Goal: Transaction & Acquisition: Subscribe to service/newsletter

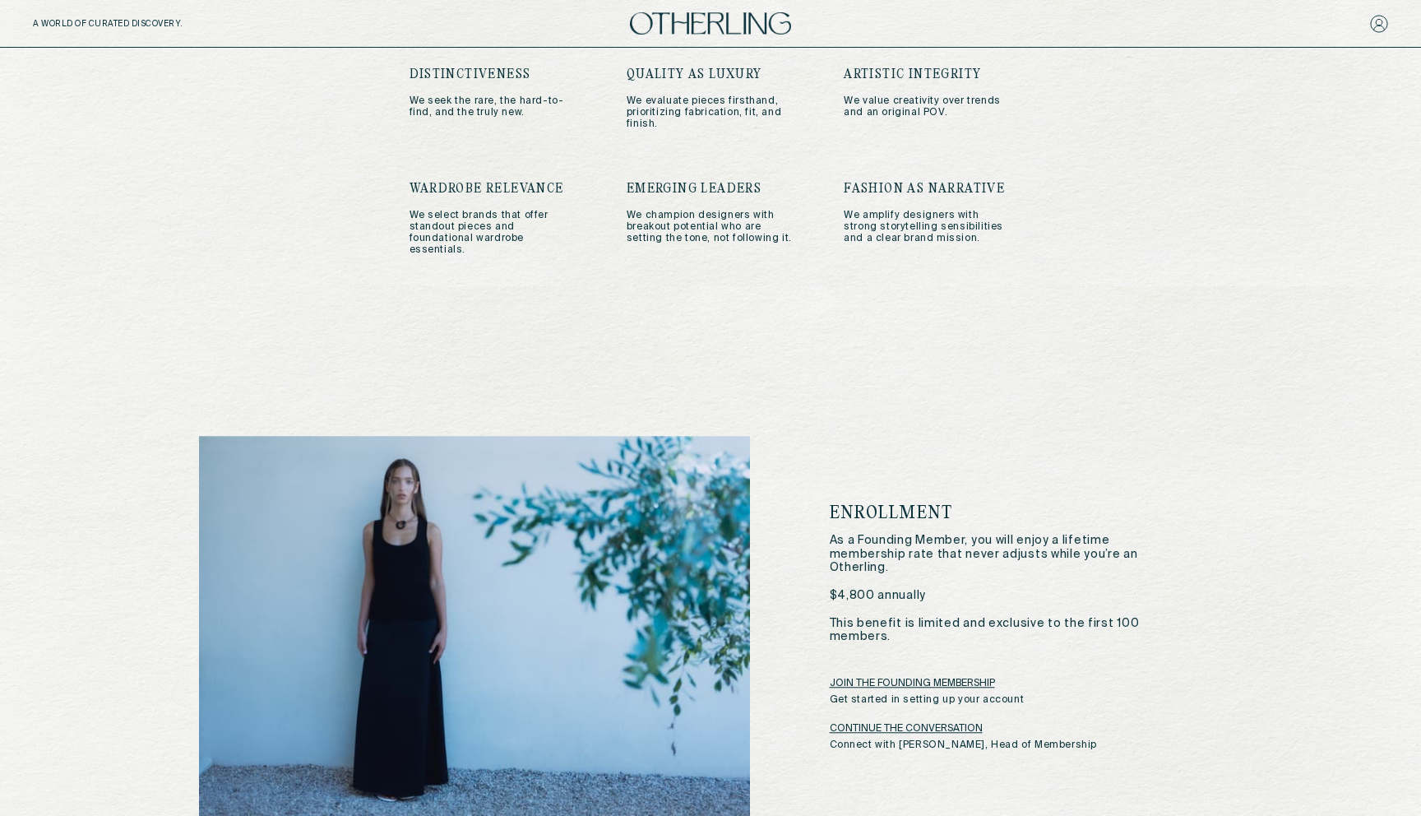
scroll to position [2525, 0]
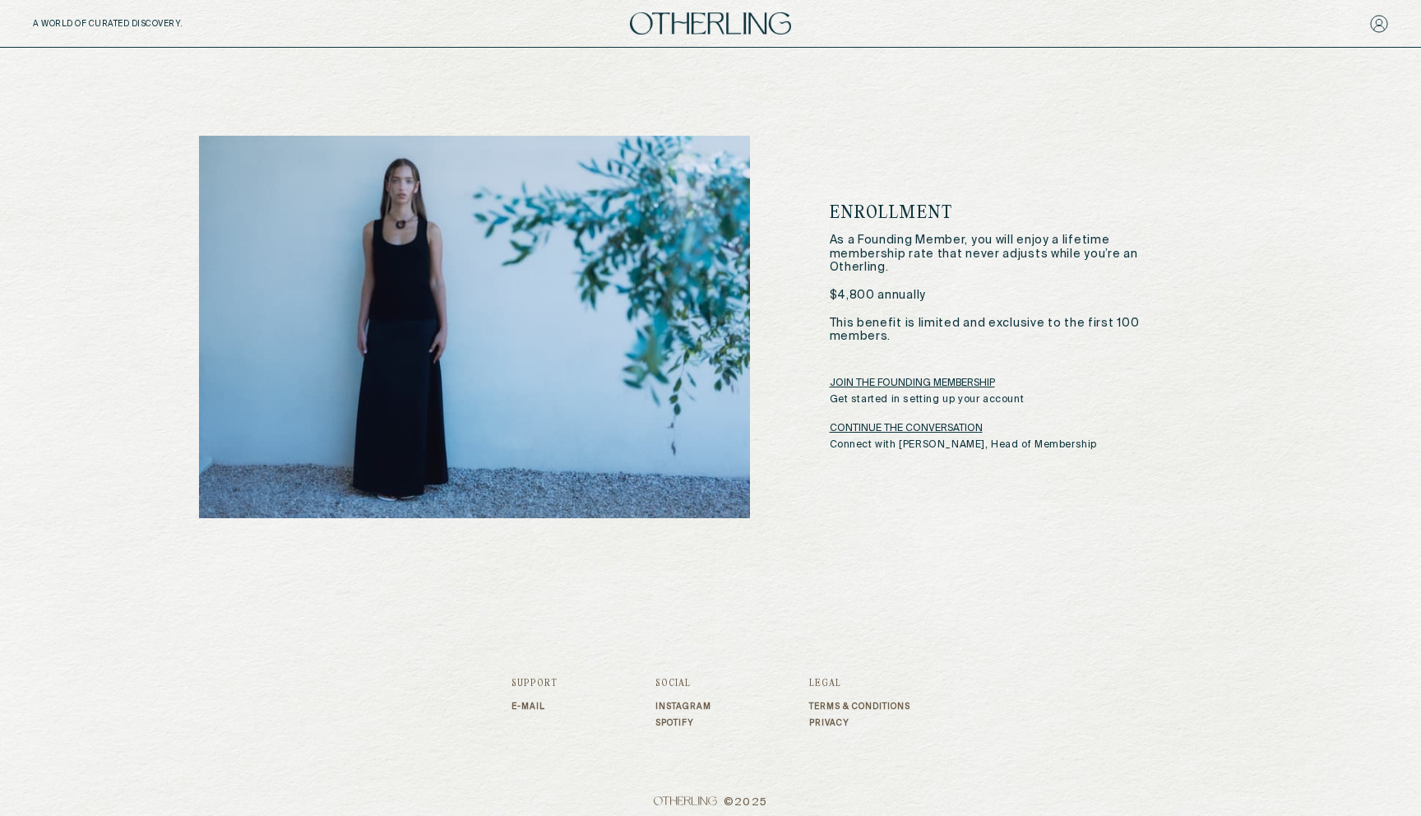
click at [936, 378] on link "JOIN THE FOUNDING MEMBERSHIP" at bounding box center [912, 383] width 165 height 13
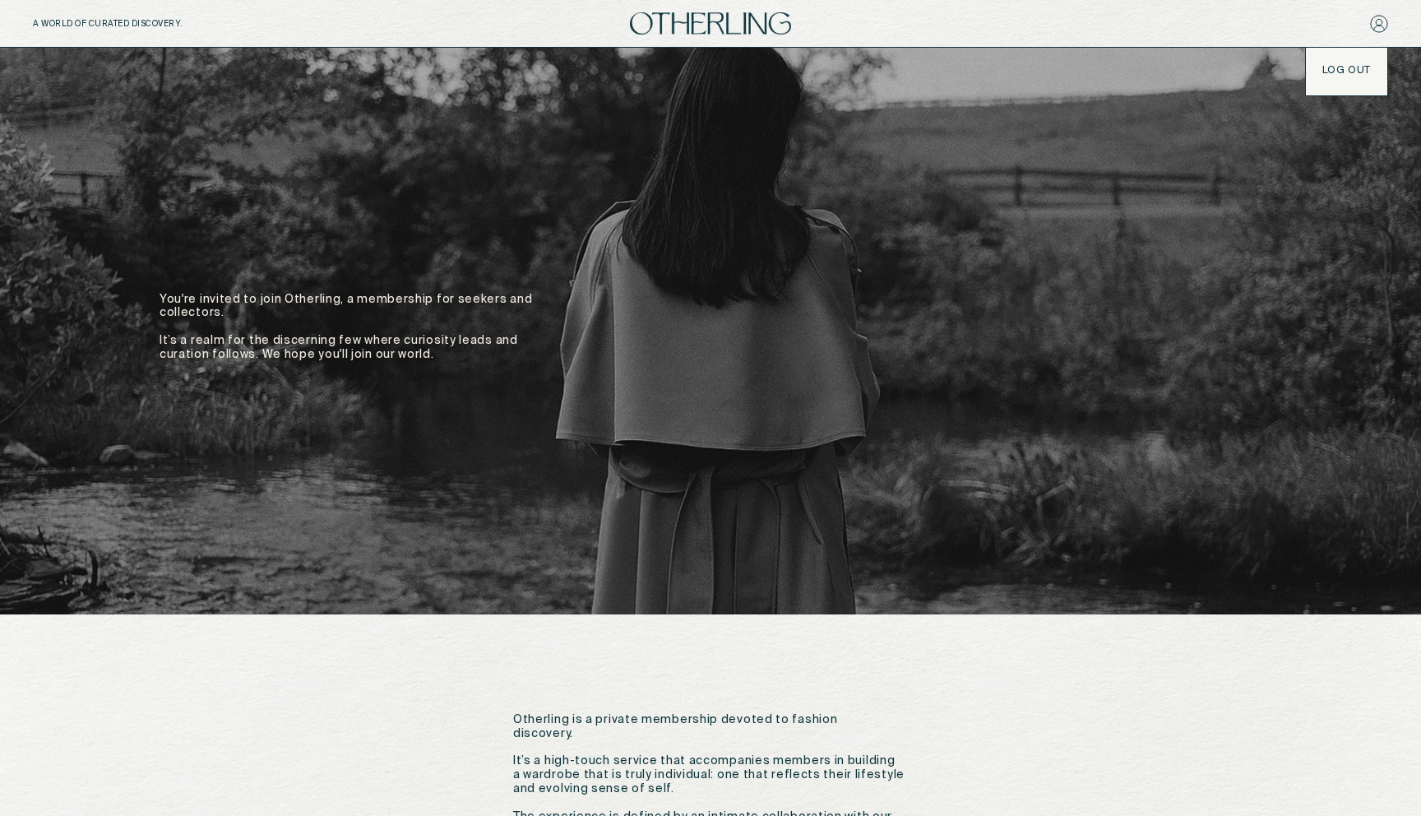
click at [1344, 77] on div "LOG OUT" at bounding box center [1346, 71] width 81 height 46
click at [1338, 64] on button "LOG OUT" at bounding box center [1346, 70] width 49 height 13
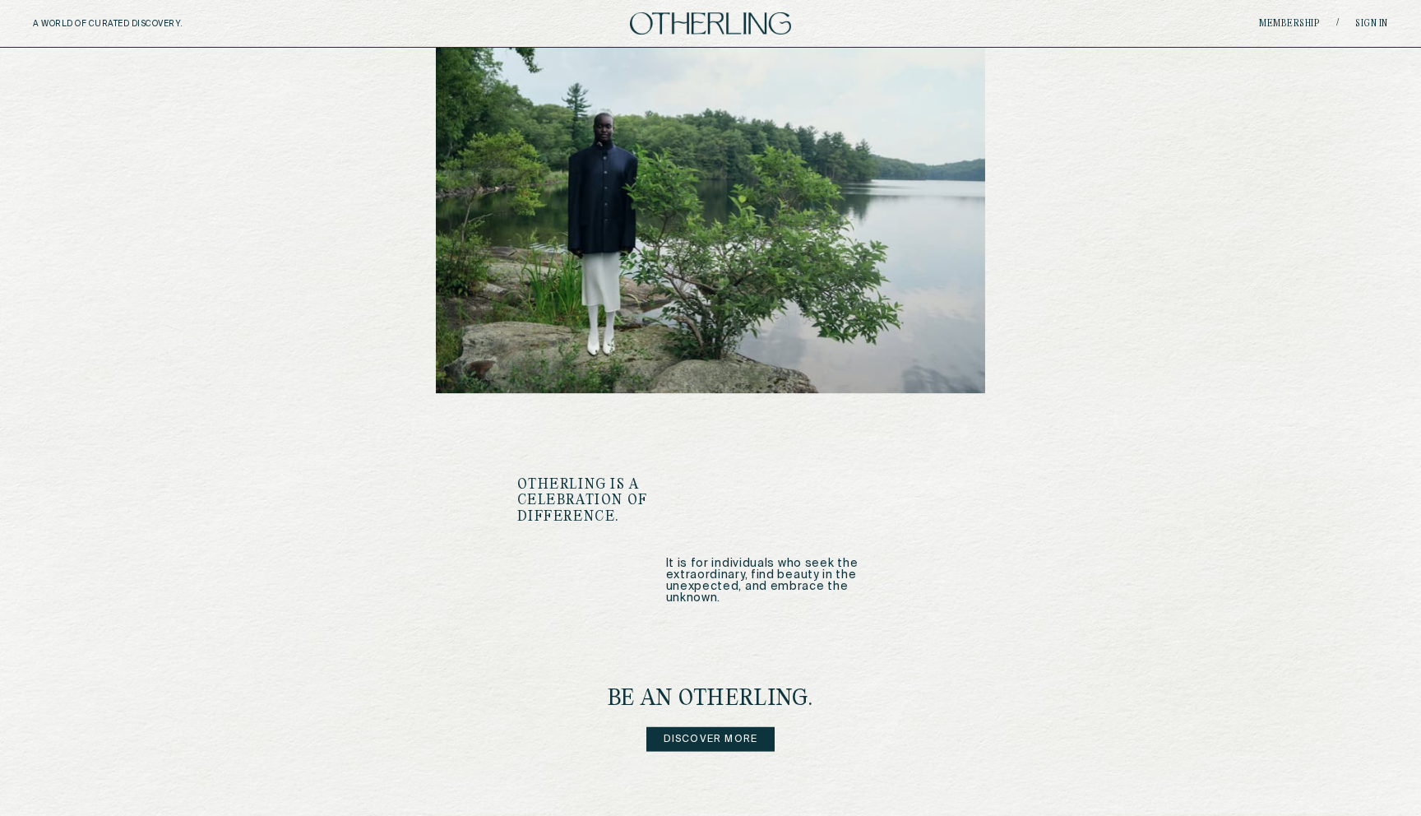
scroll to position [1842, 0]
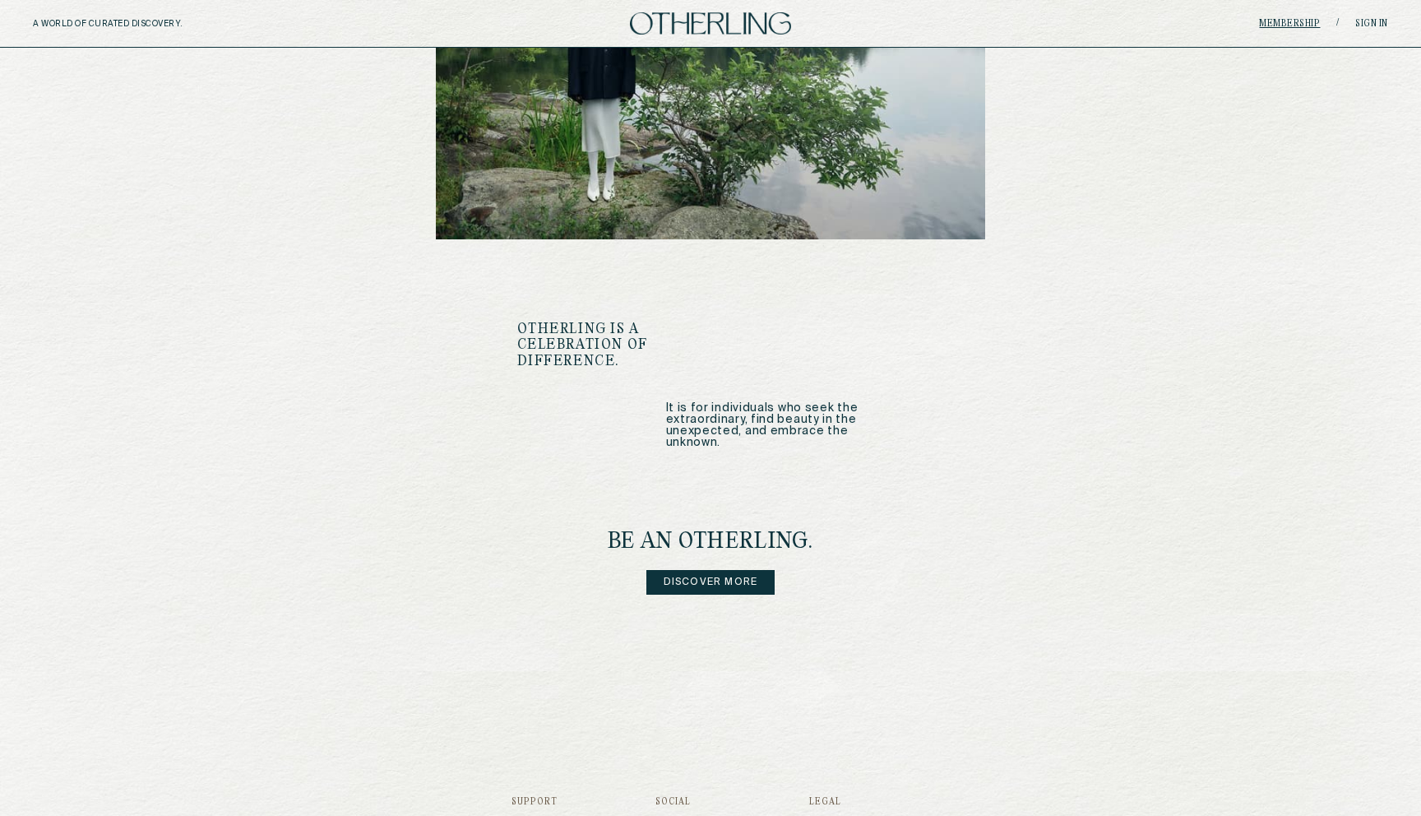
click at [1295, 23] on link "Membership" at bounding box center [1289, 24] width 61 height 10
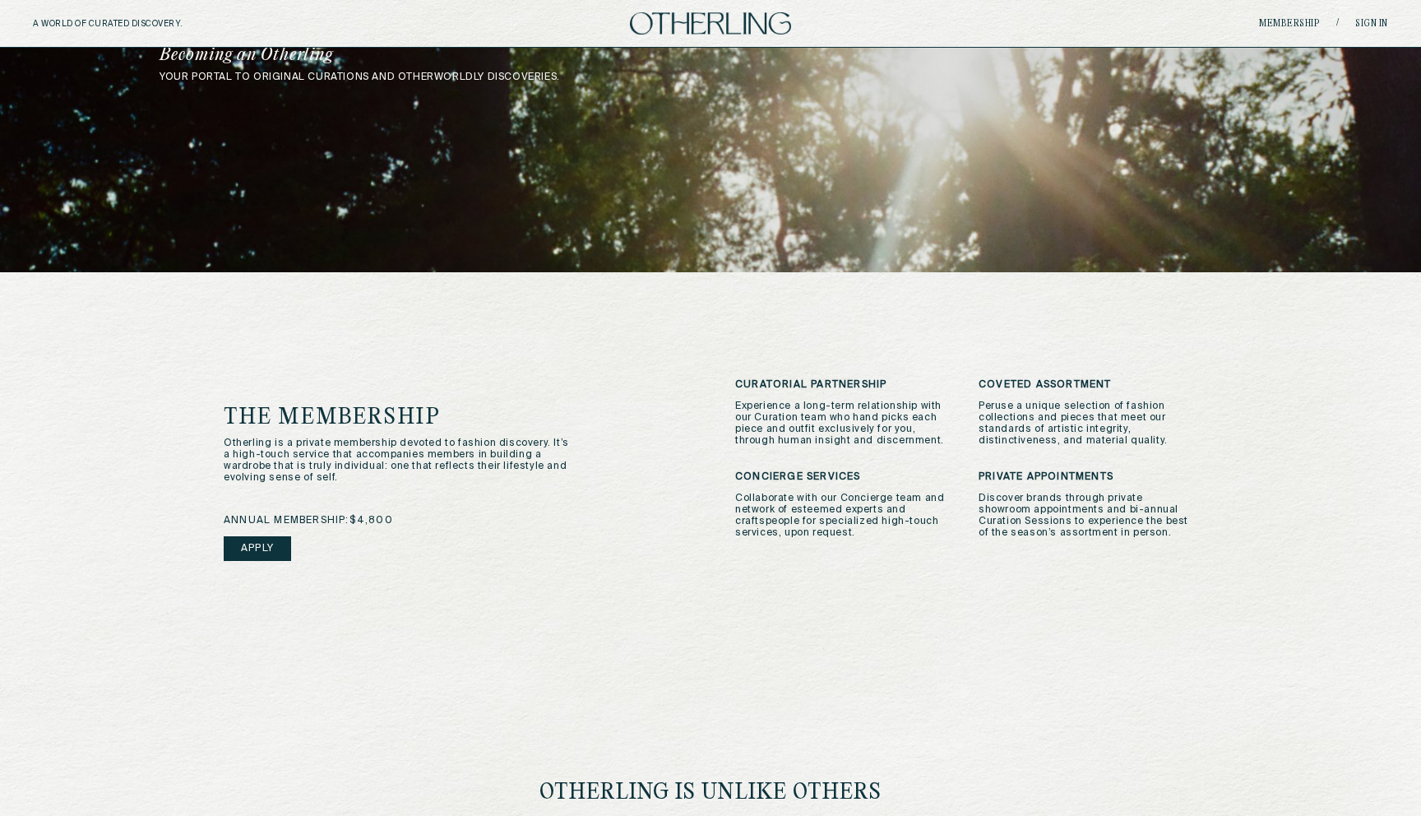
scroll to position [455, 0]
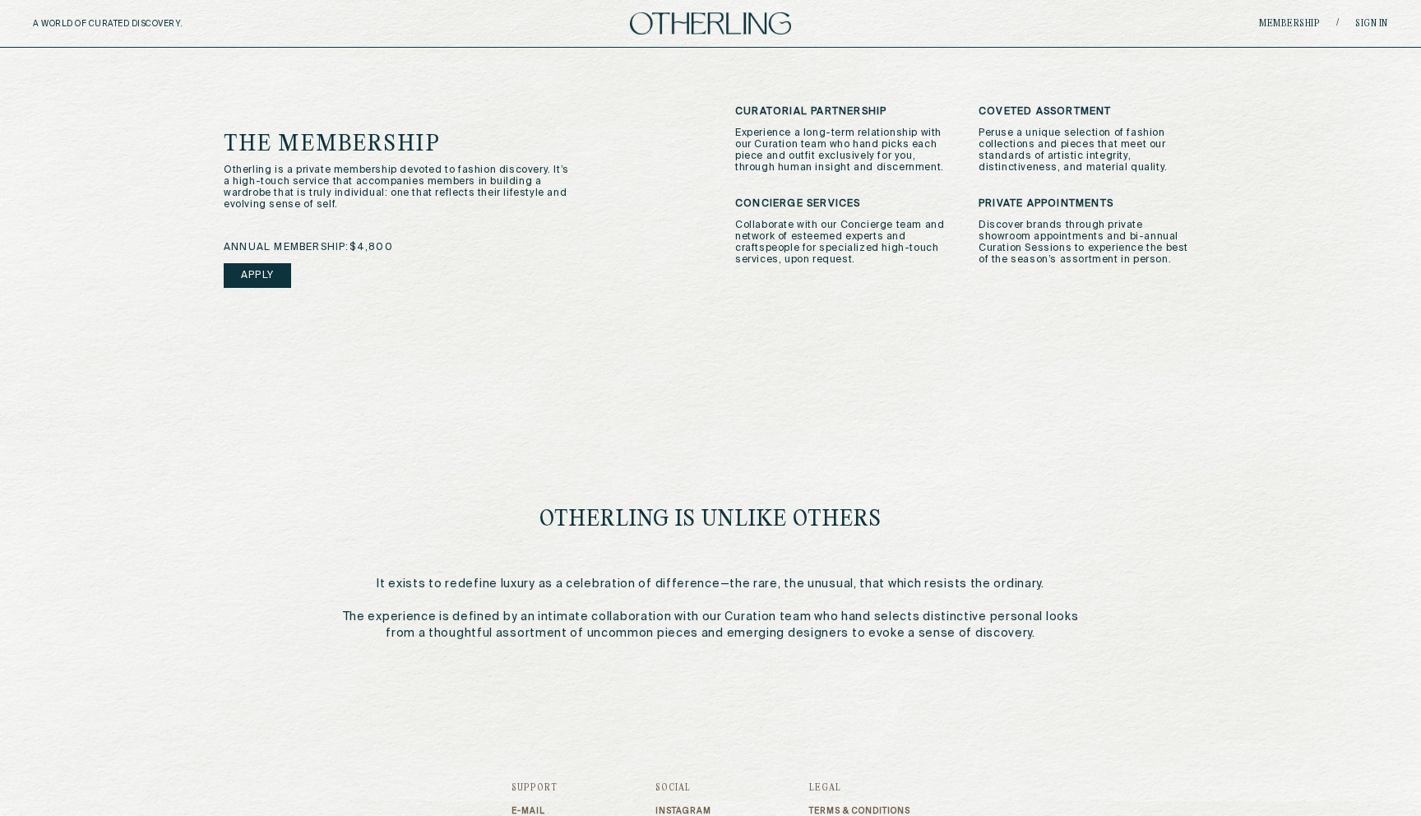
click at [257, 266] on link "Apply" at bounding box center [257, 275] width 67 height 25
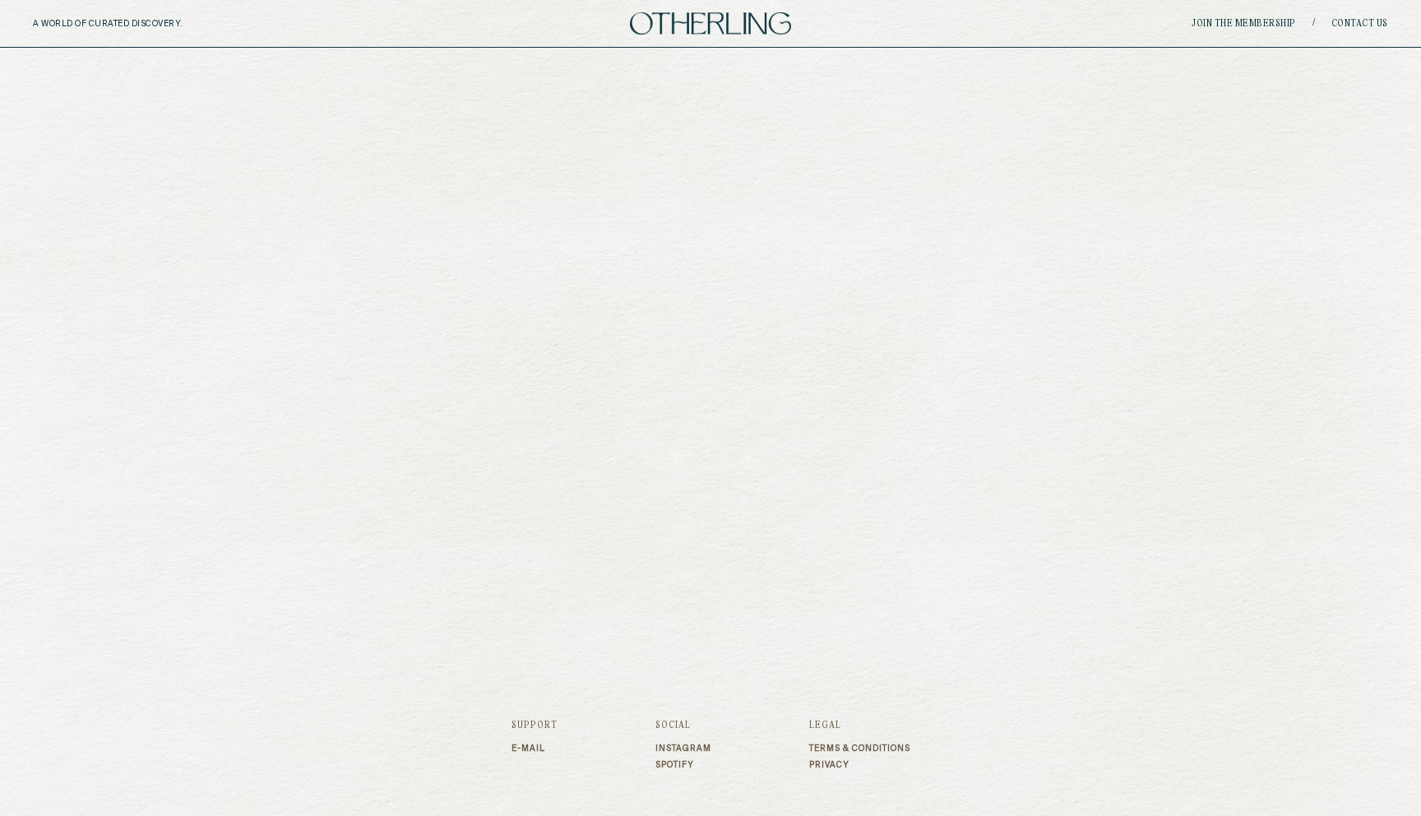
scroll to position [2494, 0]
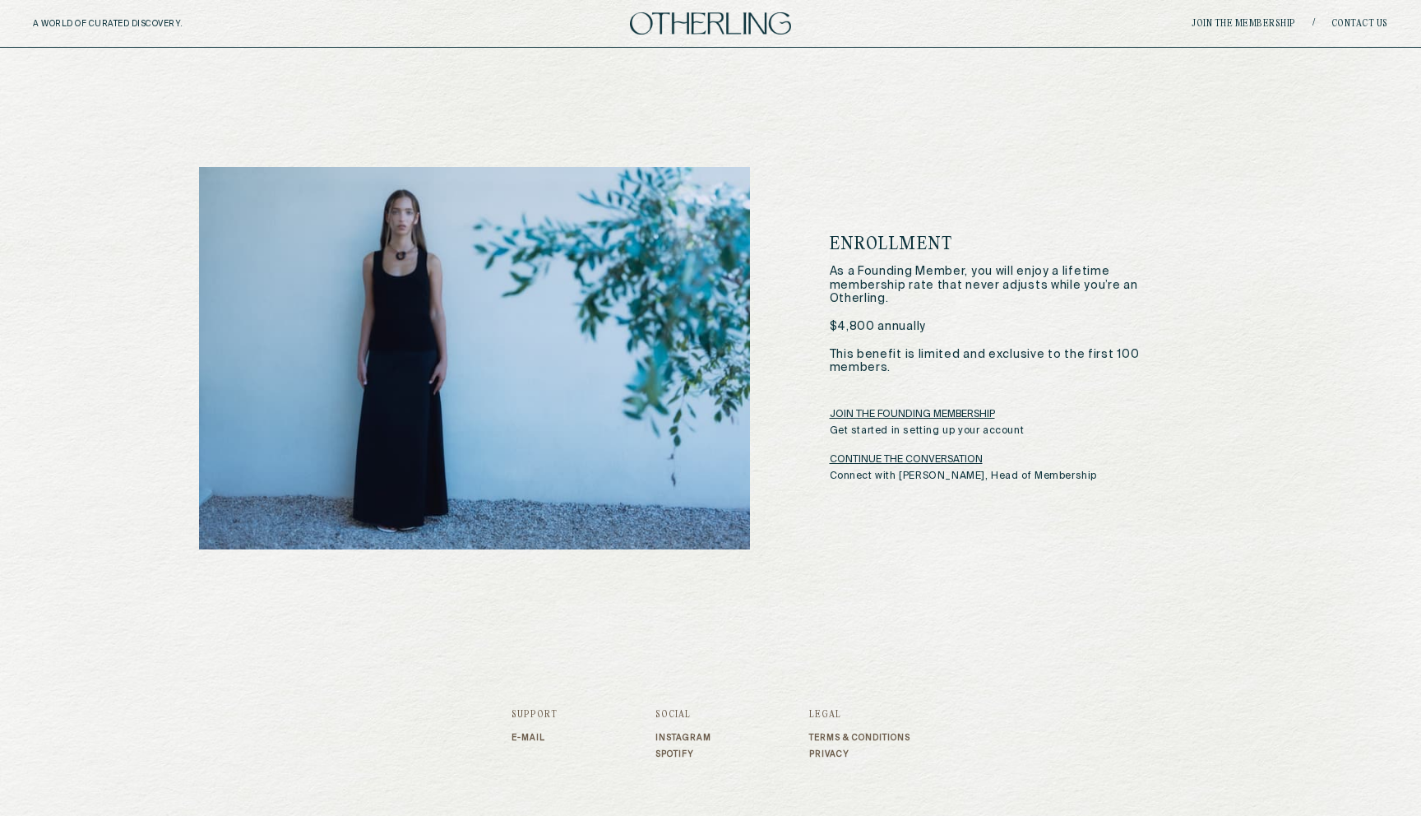
click at [887, 408] on link "JOIN THE FOUNDING MEMBERSHIP" at bounding box center [912, 414] width 165 height 13
